Goal: Navigation & Orientation: Find specific page/section

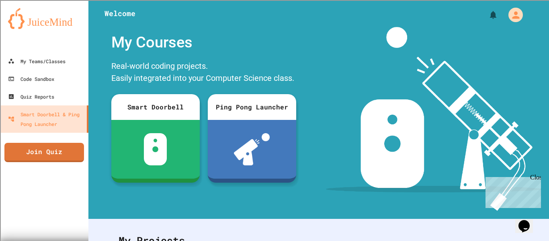
click at [531, 220] on icon "Opens Chat This icon Opens the chat window." at bounding box center [524, 226] width 13 height 13
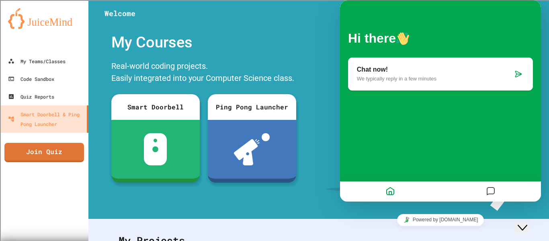
click at [201, 43] on div "My Courses" at bounding box center [203, 42] width 193 height 31
click at [520, 228] on button "Close Chat This icon closes the chat window." at bounding box center [523, 227] width 14 height 10
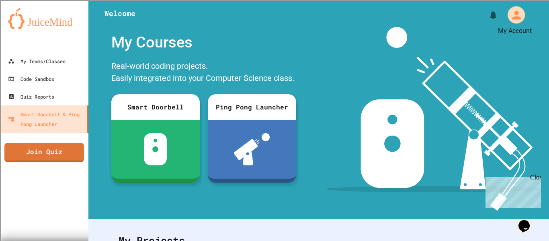
click at [514, 21] on icon "My Account" at bounding box center [516, 14] width 13 height 13
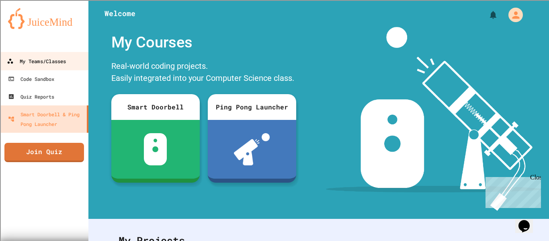
click at [62, 66] on link "My Teams/Classes" at bounding box center [44, 61] width 91 height 18
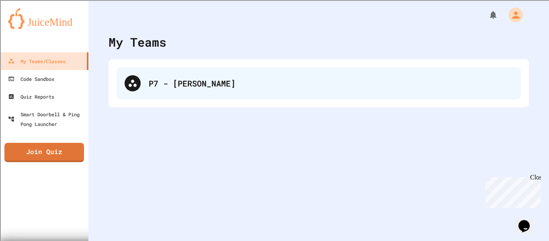
click at [173, 89] on div "P7 - [PERSON_NAME]" at bounding box center [331, 83] width 364 height 12
